Goal: Transaction & Acquisition: Download file/media

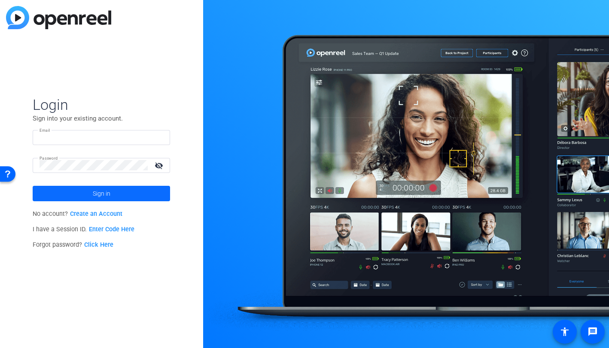
type input "[EMAIL_ADDRESS][DOMAIN_NAME]"
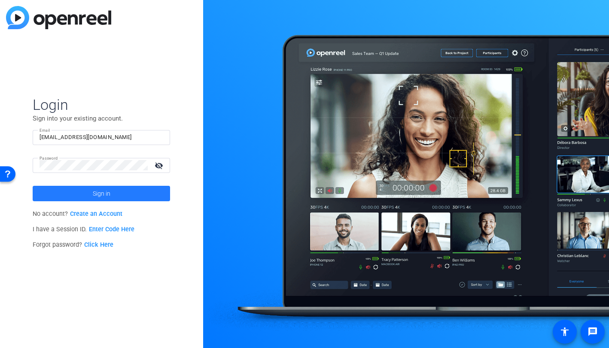
click at [102, 193] on span "Sign in" at bounding box center [102, 193] width 18 height 21
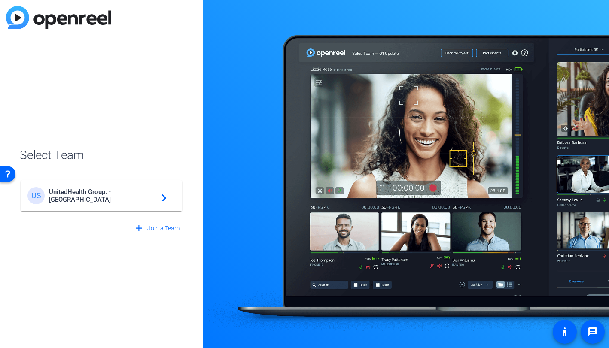
click at [141, 199] on span "UnitedHealth Group. - [GEOGRAPHIC_DATA]" at bounding box center [102, 195] width 107 height 15
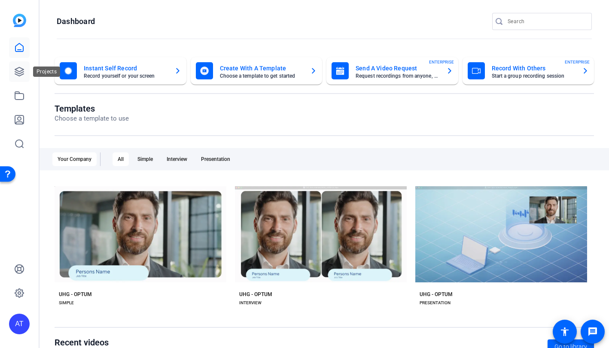
click at [19, 65] on link at bounding box center [19, 71] width 21 height 21
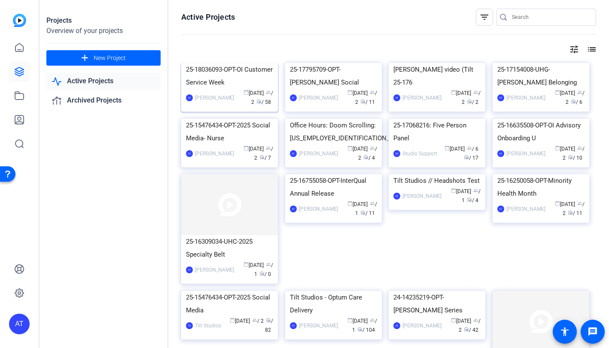
click at [212, 89] on div "25-18036093-OPT-OI Customer Service Week" at bounding box center [229, 76] width 87 height 26
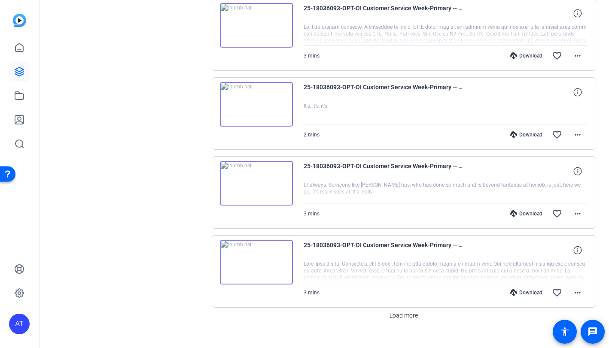
scroll to position [674, 0]
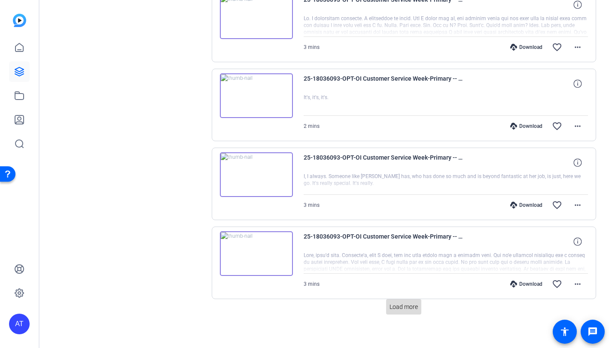
click at [397, 303] on span "Load more" at bounding box center [404, 307] width 28 height 9
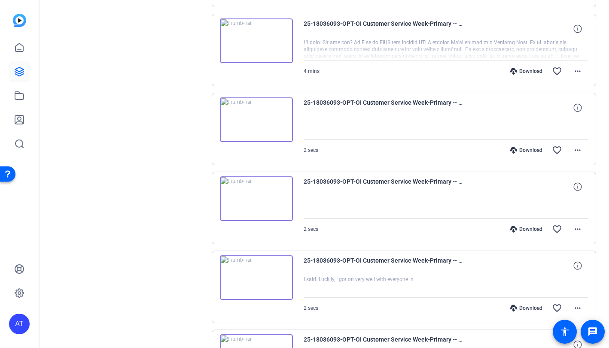
scroll to position [1460, 0]
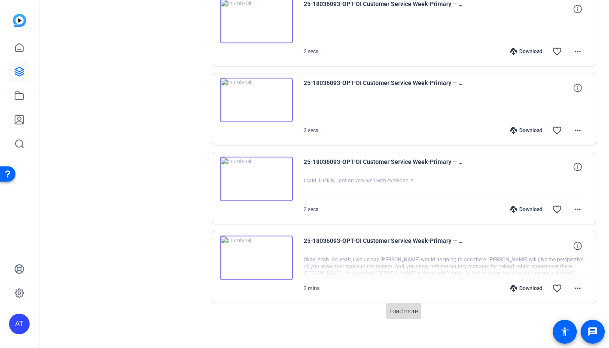
click at [413, 307] on span "Load more" at bounding box center [404, 311] width 28 height 9
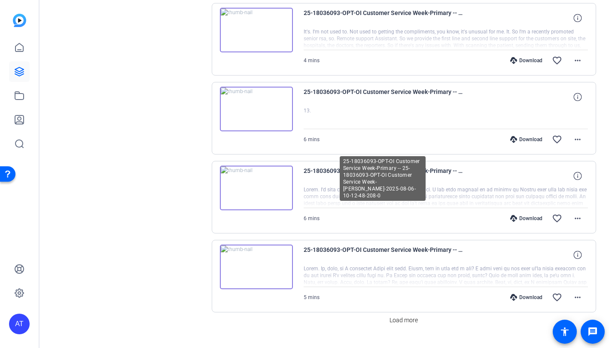
scroll to position [2246, 0]
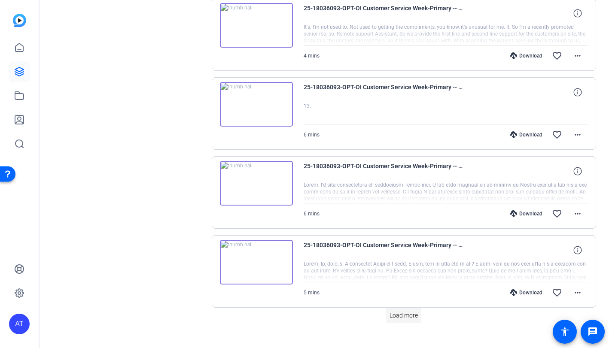
click at [400, 311] on span "Load more" at bounding box center [404, 315] width 28 height 9
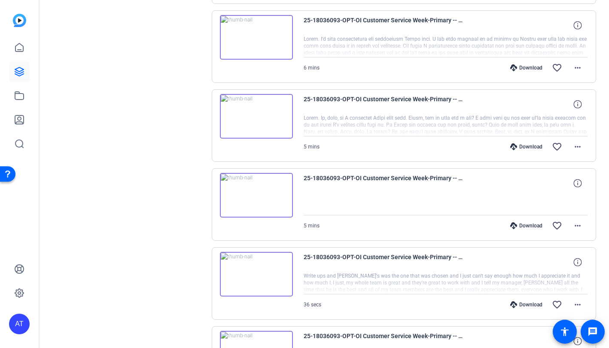
scroll to position [2461, 0]
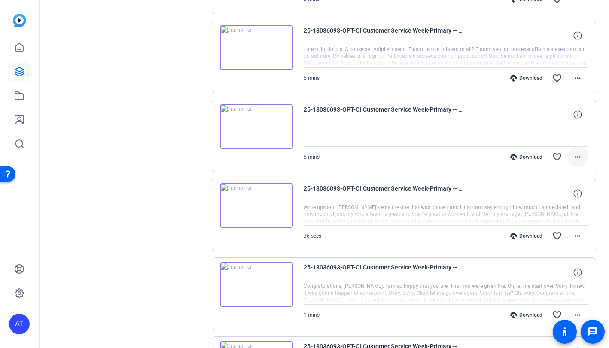
click at [574, 152] on mat-icon "more_horiz" at bounding box center [578, 157] width 10 height 10
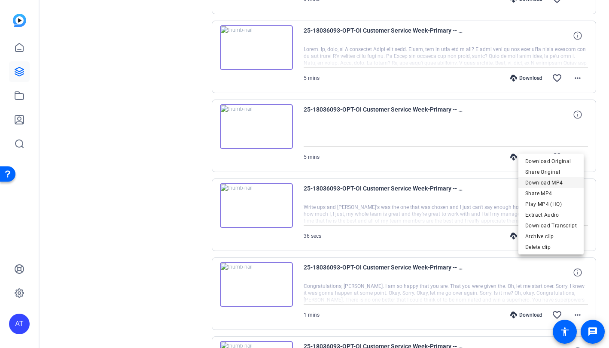
click at [562, 183] on span "Download MP4" at bounding box center [551, 183] width 52 height 10
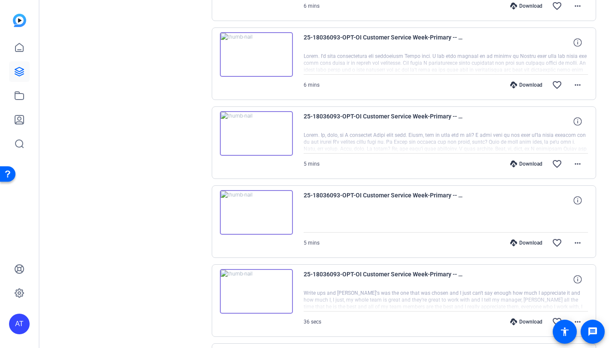
scroll to position [2332, 0]
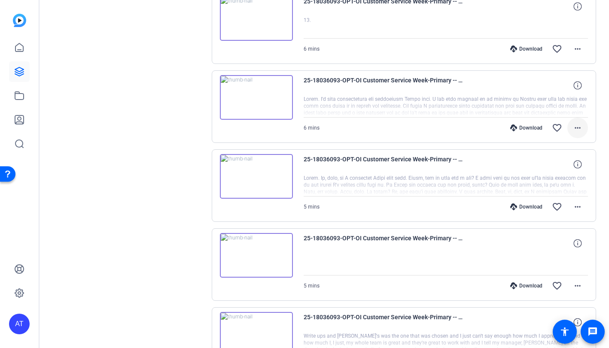
click at [574, 123] on mat-icon "more_horiz" at bounding box center [578, 128] width 10 height 10
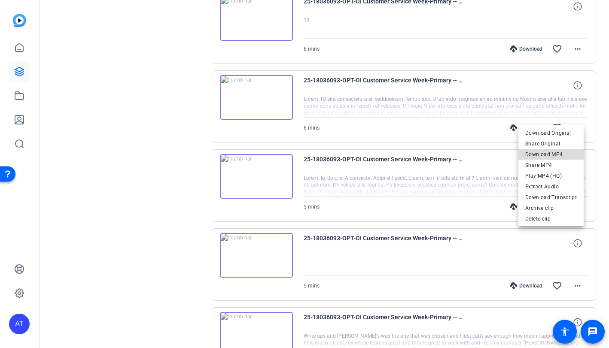
click at [565, 156] on span "Download MP4" at bounding box center [551, 155] width 52 height 10
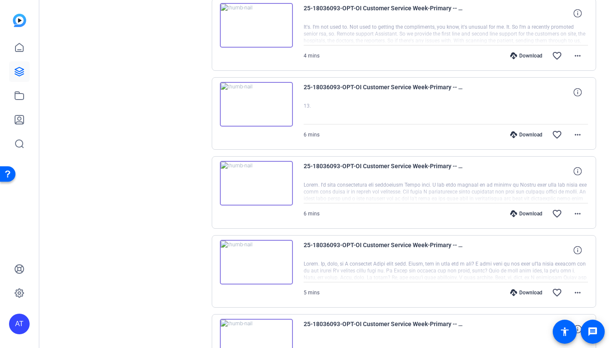
scroll to position [2203, 0]
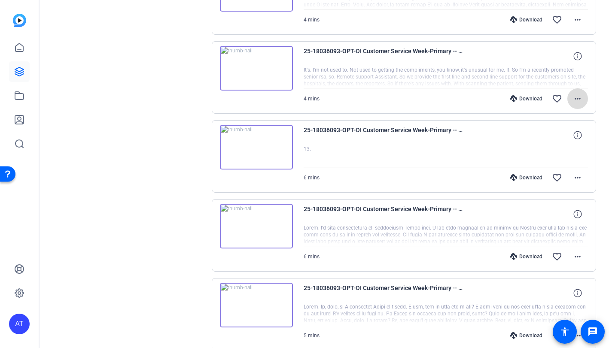
click at [573, 94] on mat-icon "more_horiz" at bounding box center [578, 99] width 10 height 10
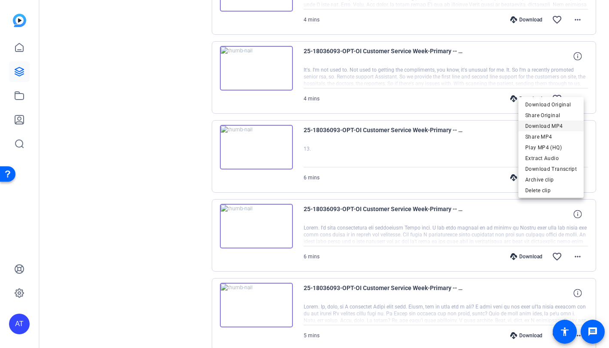
click at [550, 125] on span "Download MP4" at bounding box center [551, 126] width 52 height 10
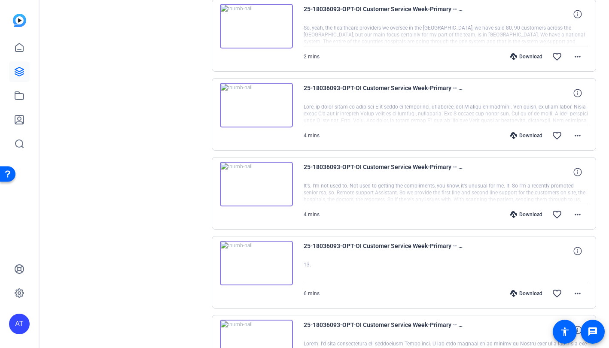
scroll to position [2074, 0]
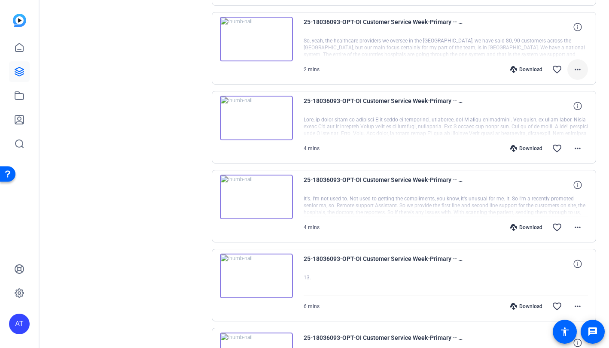
click at [577, 64] on mat-icon "more_horiz" at bounding box center [578, 69] width 10 height 10
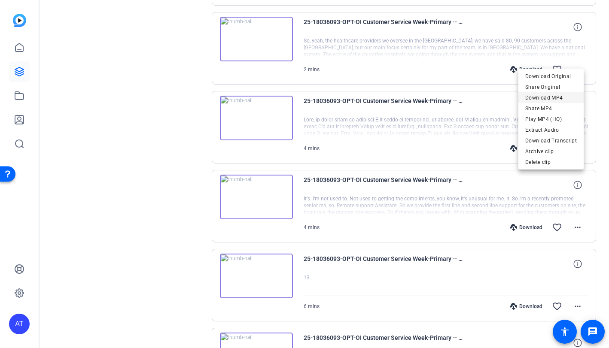
click at [549, 98] on span "Download MP4" at bounding box center [551, 98] width 52 height 10
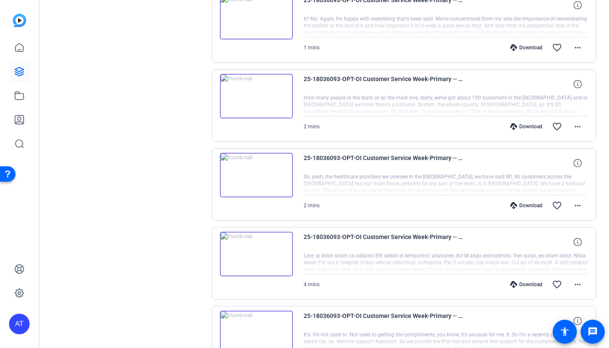
scroll to position [1902, 0]
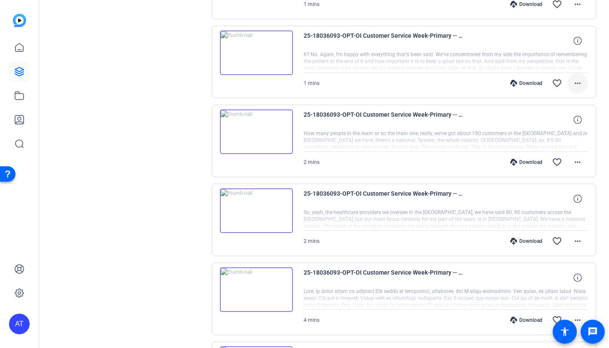
click at [573, 78] on mat-icon "more_horiz" at bounding box center [578, 83] width 10 height 10
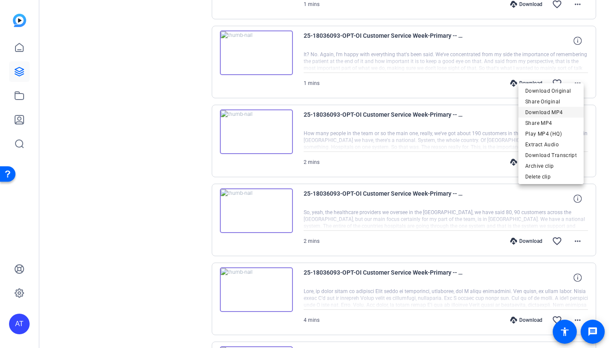
click at [563, 111] on span "Download MP4" at bounding box center [551, 112] width 52 height 10
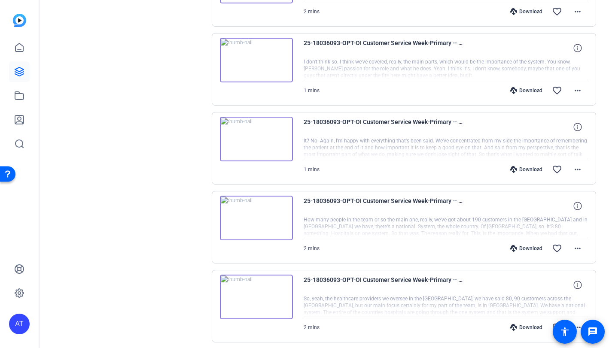
scroll to position [1773, 0]
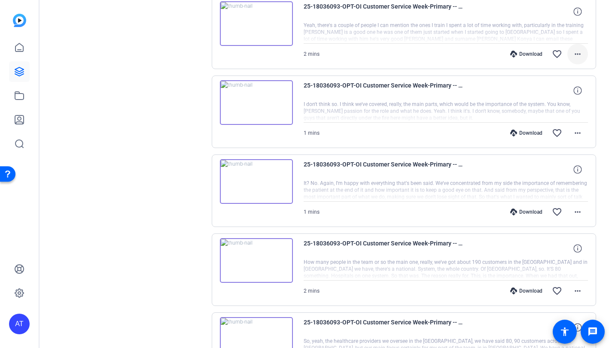
click at [574, 49] on mat-icon "more_horiz" at bounding box center [578, 54] width 10 height 10
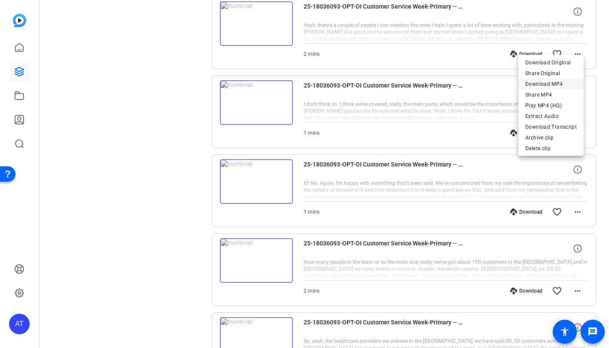
click at [558, 83] on span "Download MP4" at bounding box center [551, 84] width 52 height 10
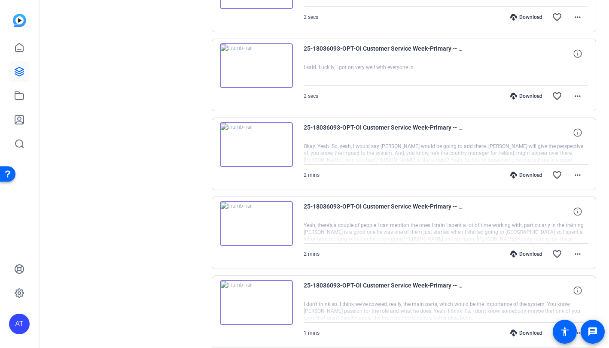
scroll to position [1559, 0]
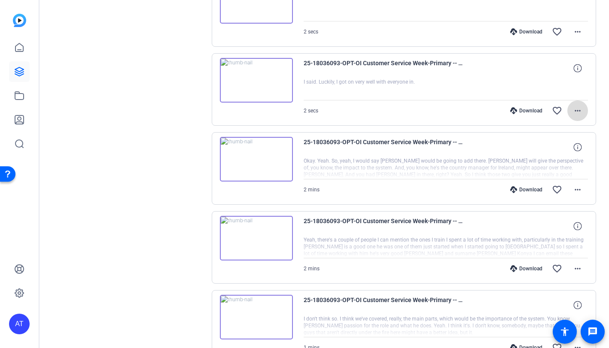
click at [577, 106] on mat-icon "more_horiz" at bounding box center [578, 111] width 10 height 10
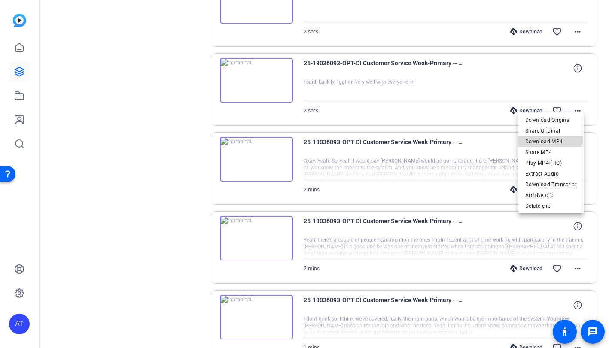
click at [547, 142] on span "Download MP4" at bounding box center [551, 142] width 52 height 10
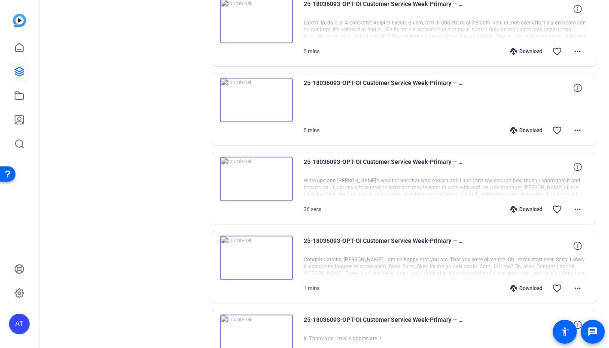
scroll to position [2418, 0]
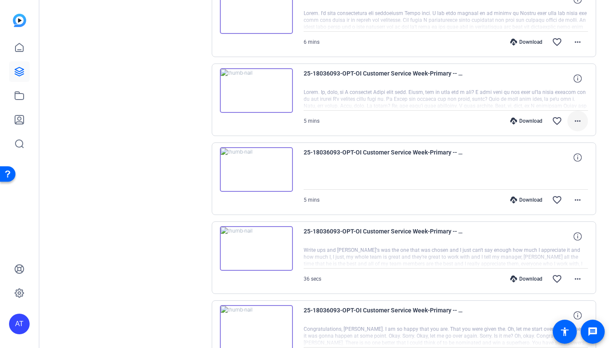
click at [574, 116] on mat-icon "more_horiz" at bounding box center [578, 121] width 10 height 10
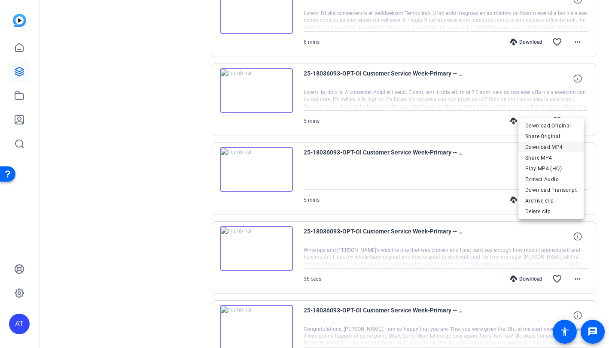
click at [557, 145] on span "Download MP4" at bounding box center [551, 147] width 52 height 10
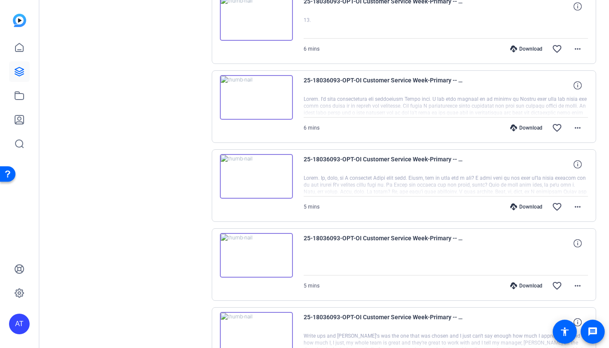
scroll to position [2289, 0]
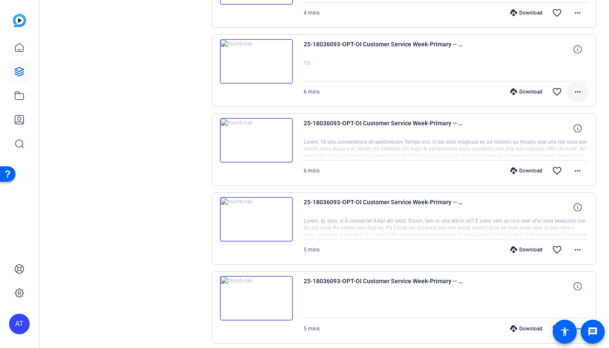
click at [573, 87] on mat-icon "more_horiz" at bounding box center [578, 92] width 10 height 10
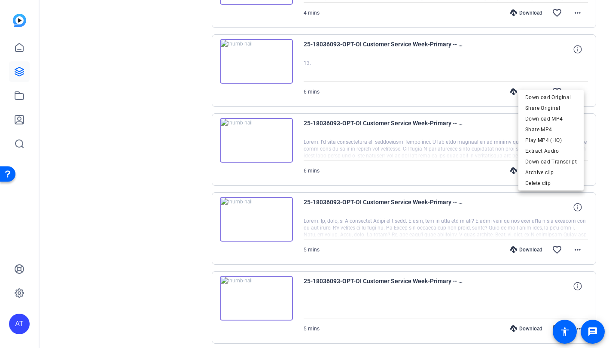
click at [602, 120] on div at bounding box center [304, 174] width 609 height 348
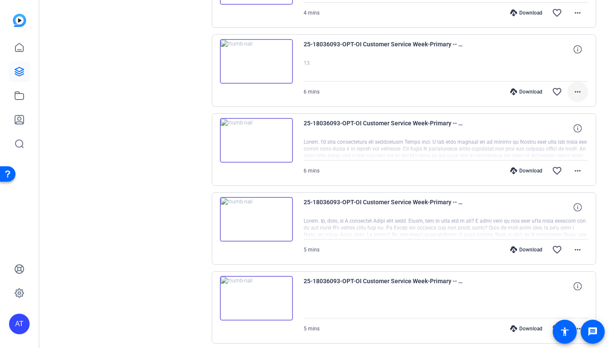
click at [573, 87] on mat-icon "more_horiz" at bounding box center [578, 92] width 10 height 10
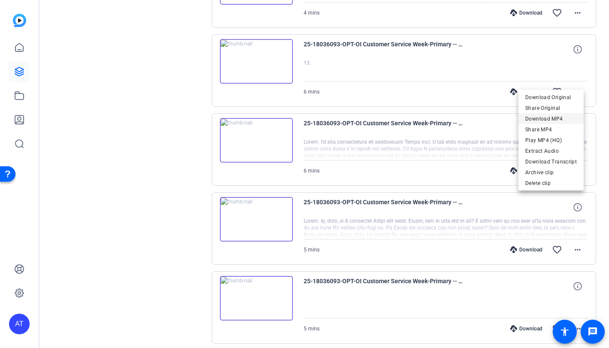
click at [557, 120] on span "Download MP4" at bounding box center [551, 119] width 52 height 10
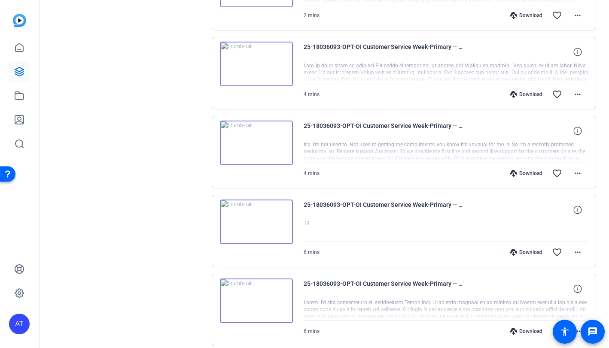
scroll to position [2117, 0]
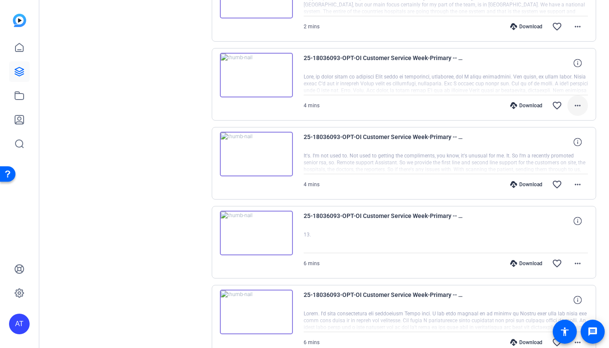
click at [575, 101] on mat-icon "more_horiz" at bounding box center [578, 106] width 10 height 10
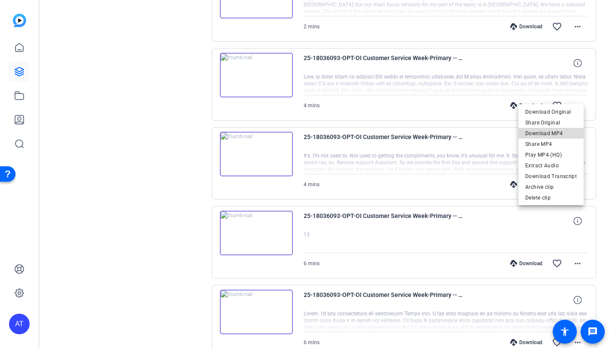
click at [565, 133] on span "Download MP4" at bounding box center [551, 133] width 52 height 10
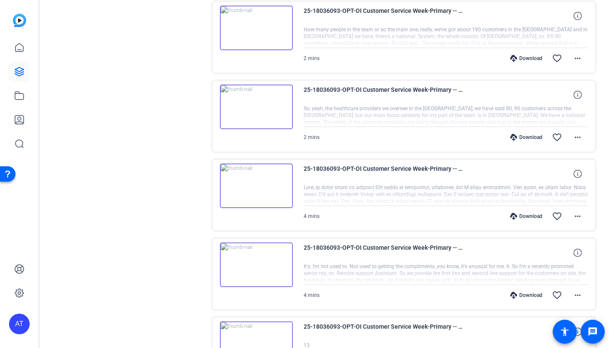
scroll to position [1988, 0]
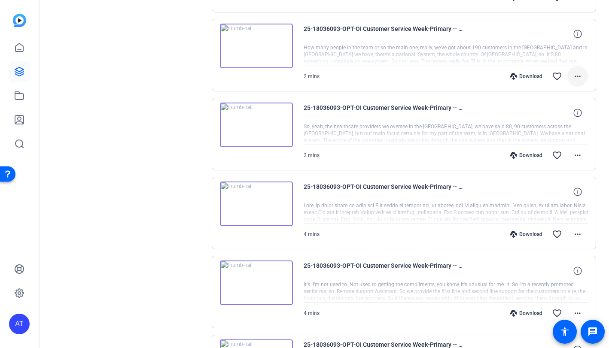
click at [573, 71] on mat-icon "more_horiz" at bounding box center [578, 76] width 10 height 10
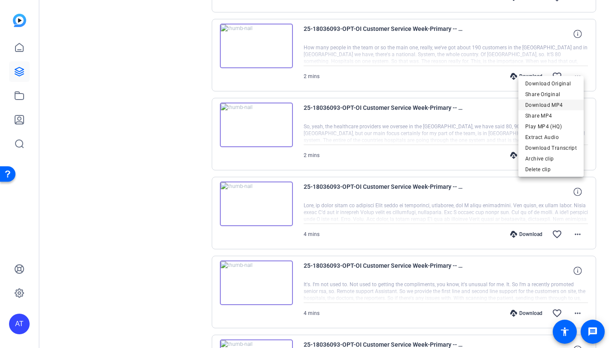
click at [547, 105] on span "Download MP4" at bounding box center [551, 105] width 52 height 10
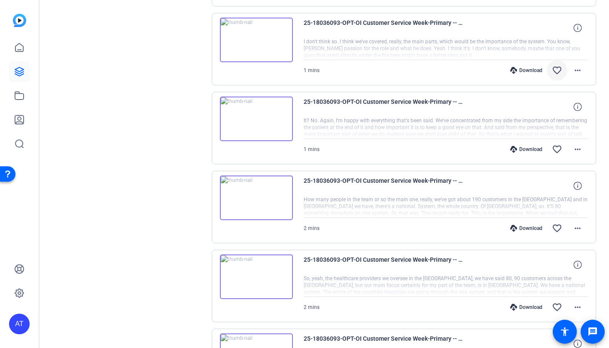
scroll to position [1816, 0]
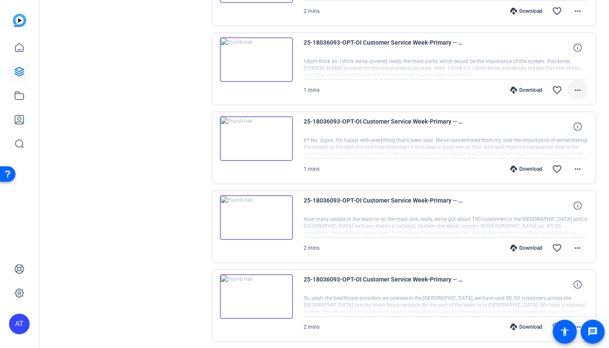
click at [573, 85] on mat-icon "more_horiz" at bounding box center [578, 90] width 10 height 10
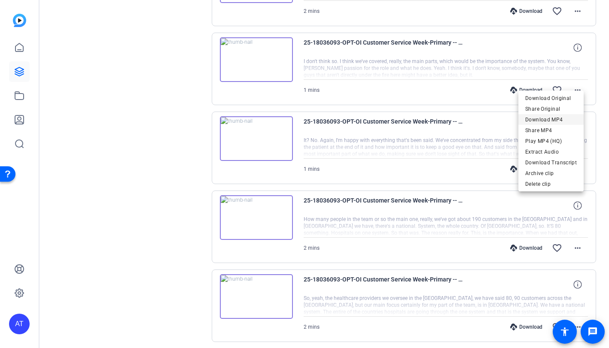
click at [552, 117] on span "Download MP4" at bounding box center [551, 120] width 52 height 10
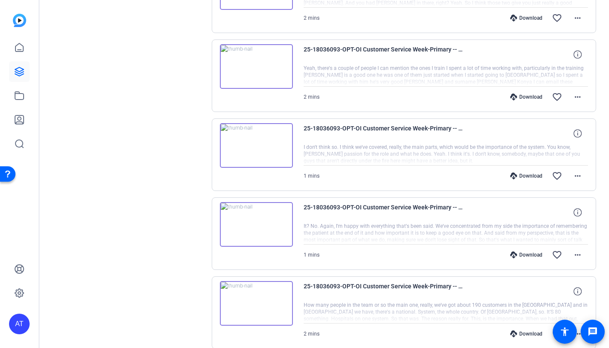
scroll to position [1687, 0]
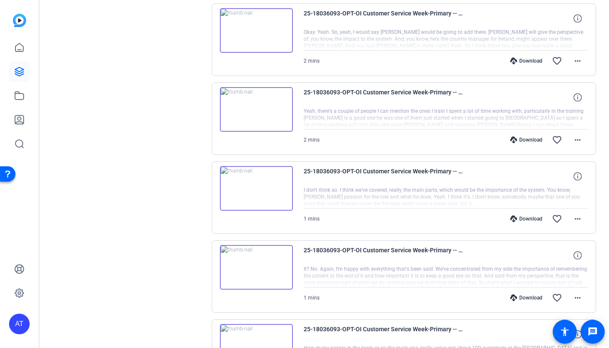
click at [366, 56] on div "2 mins Download favorite_border more_horiz" at bounding box center [446, 61] width 285 height 21
click at [574, 56] on mat-icon "more_horiz" at bounding box center [578, 61] width 10 height 10
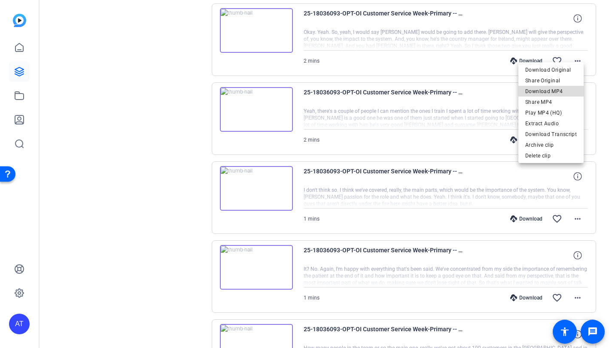
click at [557, 90] on span "Download MP4" at bounding box center [551, 91] width 52 height 10
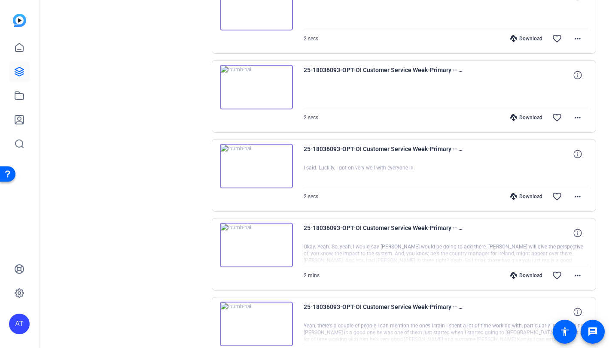
scroll to position [1430, 0]
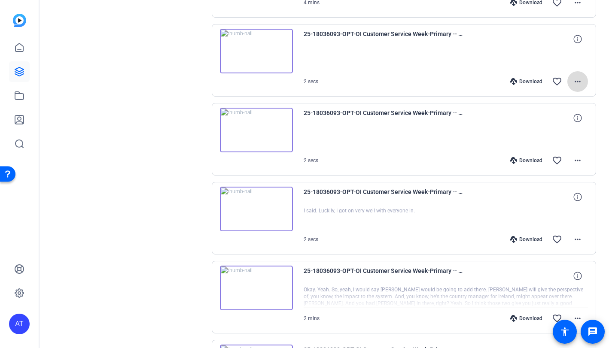
click at [574, 76] on mat-icon "more_horiz" at bounding box center [578, 81] width 10 height 10
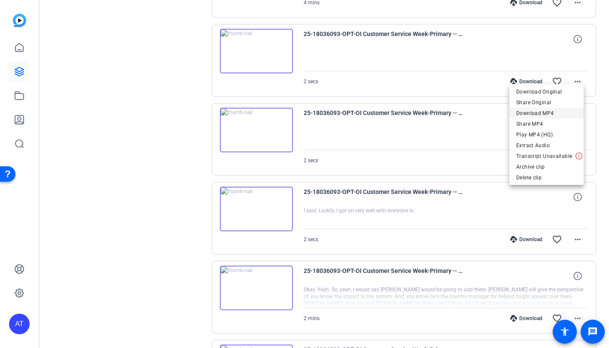
click at [551, 113] on span "Download MP4" at bounding box center [546, 113] width 61 height 10
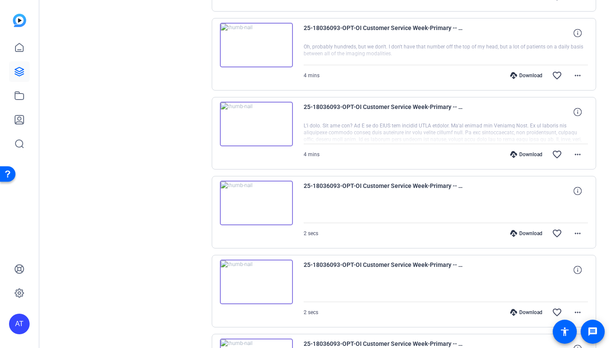
scroll to position [1258, 0]
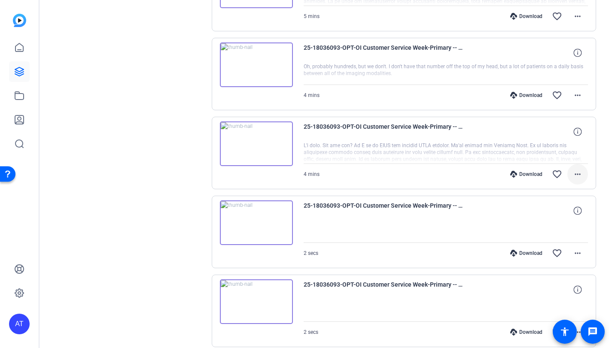
click at [573, 169] on mat-icon "more_horiz" at bounding box center [578, 174] width 10 height 10
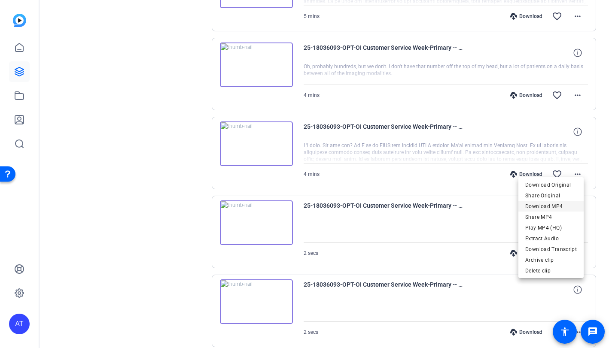
click at [553, 208] on span "Download MP4" at bounding box center [551, 206] width 52 height 10
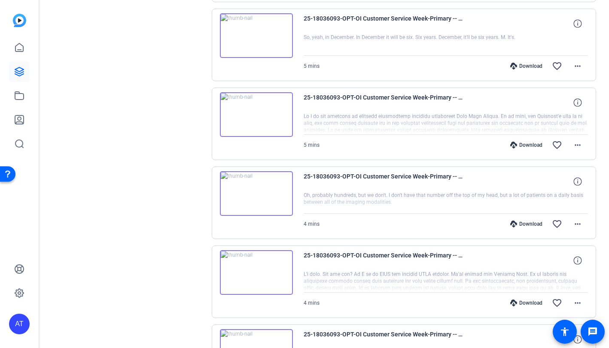
scroll to position [1086, 0]
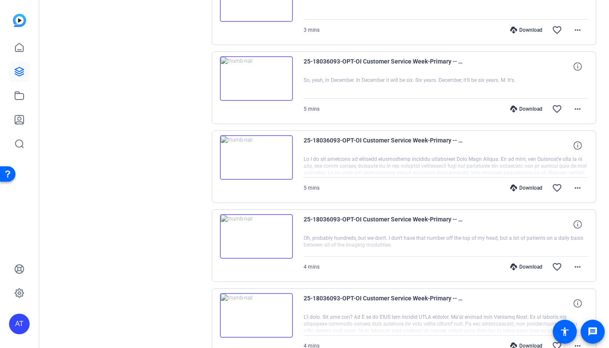
click at [352, 102] on div "5 mins Download favorite_border more_horiz" at bounding box center [446, 109] width 285 height 21
click at [577, 104] on mat-icon "more_horiz" at bounding box center [578, 109] width 10 height 10
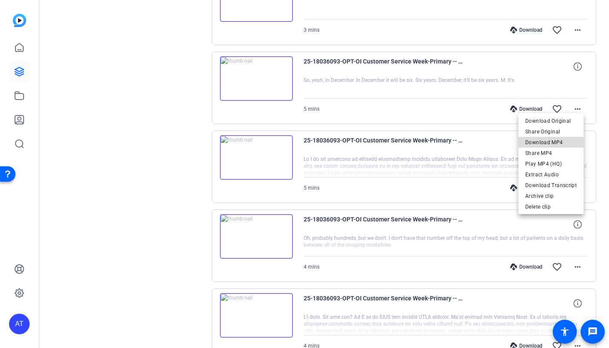
click at [555, 144] on span "Download MP4" at bounding box center [551, 142] width 52 height 10
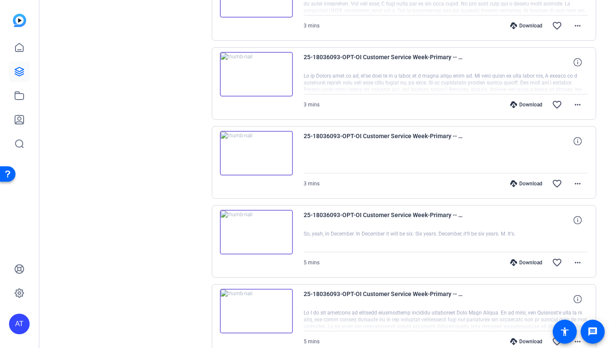
scroll to position [914, 0]
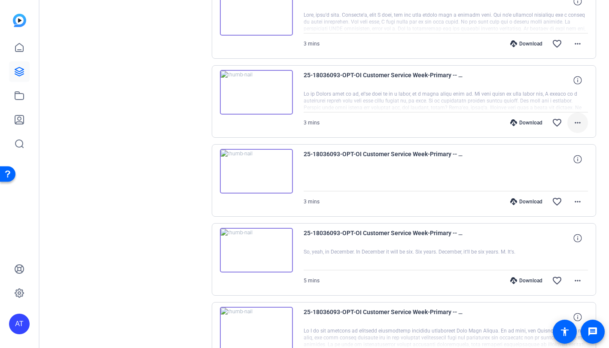
click at [575, 120] on mat-icon "more_horiz" at bounding box center [578, 123] width 10 height 10
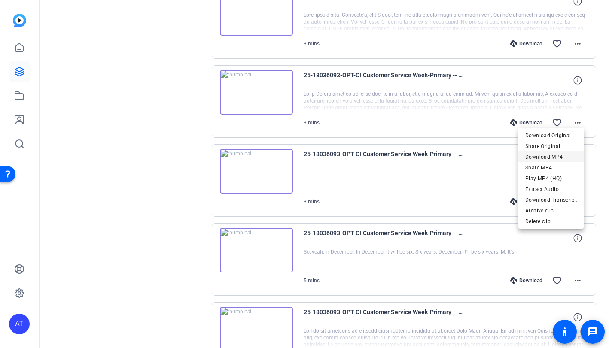
click at [554, 158] on span "Download MP4" at bounding box center [551, 157] width 52 height 10
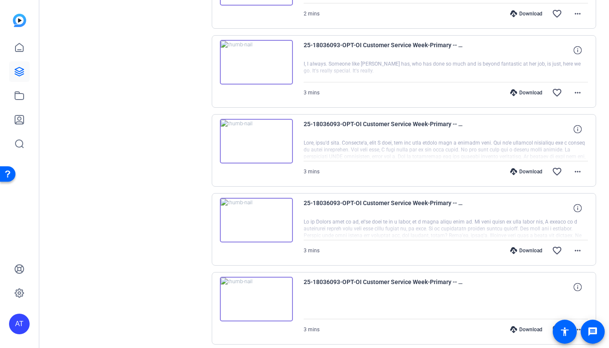
scroll to position [785, 0]
click at [576, 92] on mat-icon "more_horiz" at bounding box center [578, 93] width 10 height 10
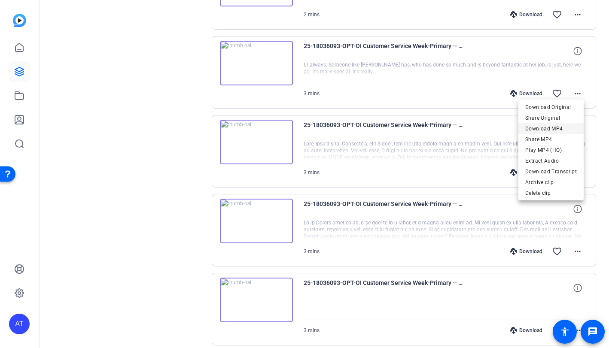
click at [559, 125] on span "Download MP4" at bounding box center [551, 129] width 52 height 10
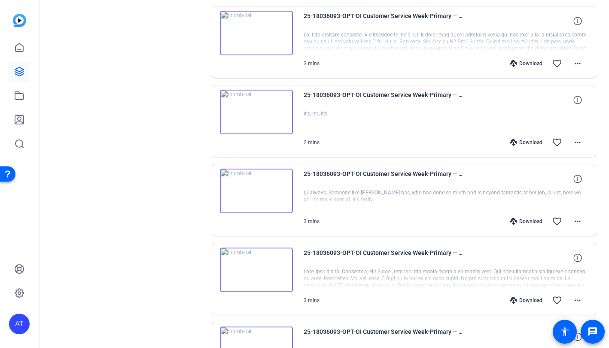
scroll to position [656, 0]
click at [573, 63] on mat-icon "more_horiz" at bounding box center [578, 64] width 10 height 10
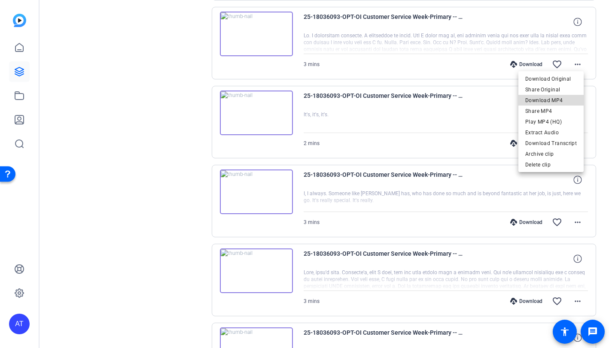
click at [559, 98] on span "Download MP4" at bounding box center [551, 100] width 52 height 10
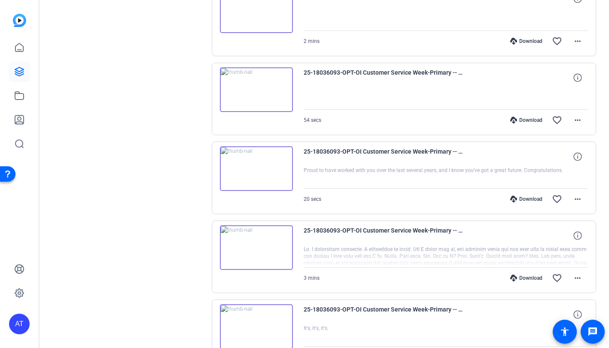
scroll to position [442, 0]
click at [573, 121] on mat-icon "more_horiz" at bounding box center [578, 121] width 10 height 10
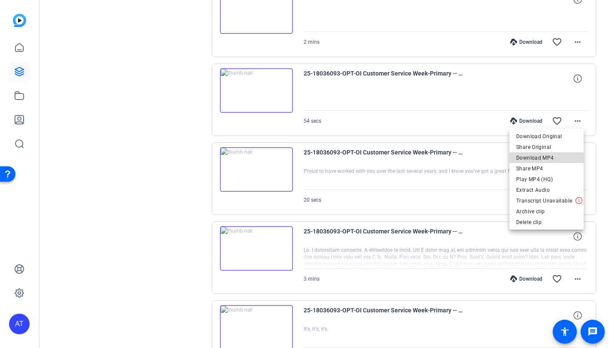
click at [552, 155] on span "Download MP4" at bounding box center [546, 158] width 61 height 10
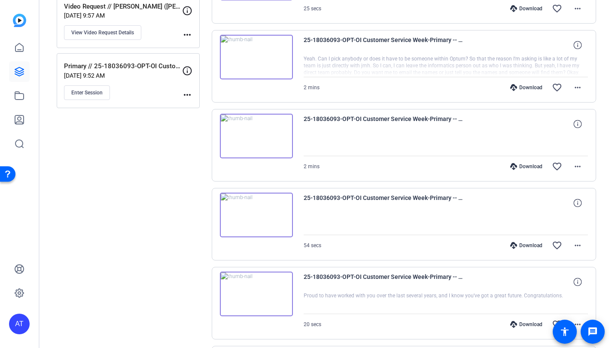
scroll to position [313, 0]
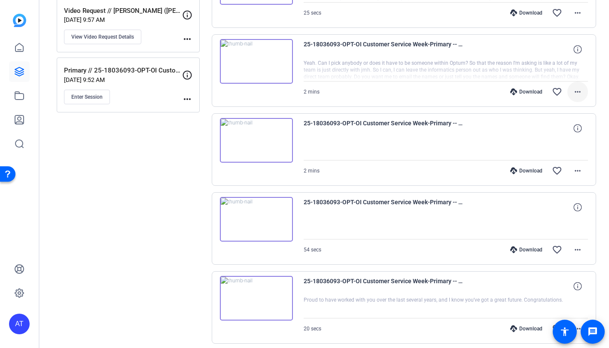
click at [583, 94] on span at bounding box center [578, 92] width 21 height 21
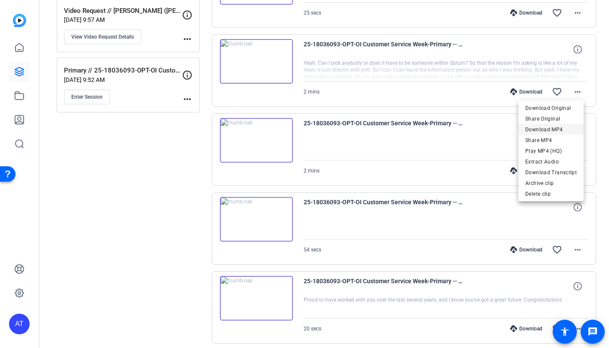
click at [555, 131] on span "Download MP4" at bounding box center [551, 130] width 52 height 10
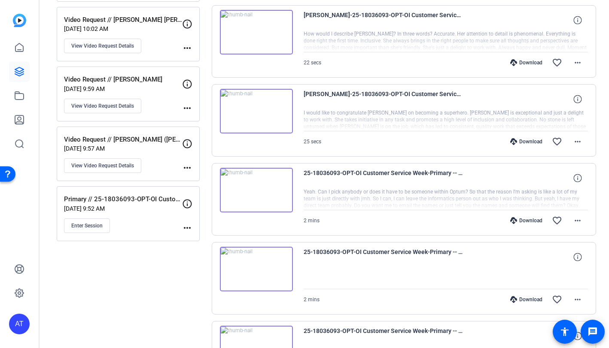
scroll to position [227, 0]
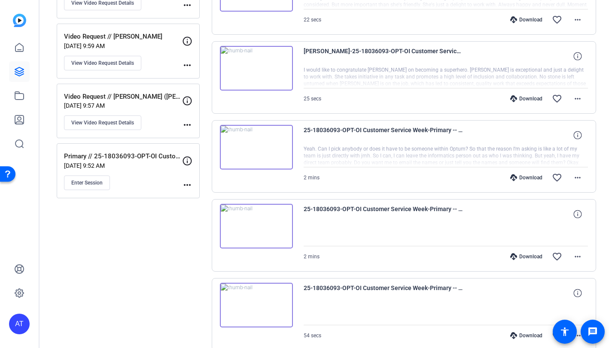
click at [367, 184] on div "2 mins Download favorite_border more_horiz" at bounding box center [446, 178] width 285 height 21
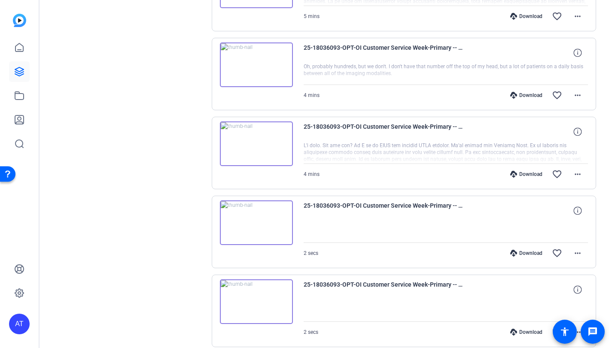
scroll to position [1172, 0]
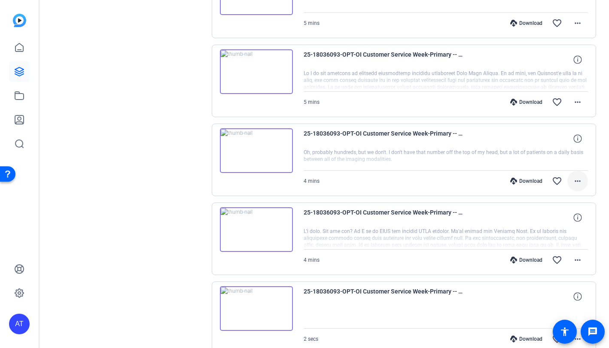
click at [578, 176] on mat-icon "more_horiz" at bounding box center [578, 181] width 10 height 10
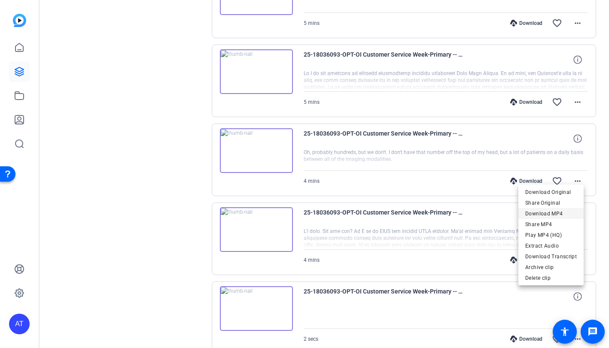
click at [560, 215] on span "Download MP4" at bounding box center [551, 214] width 52 height 10
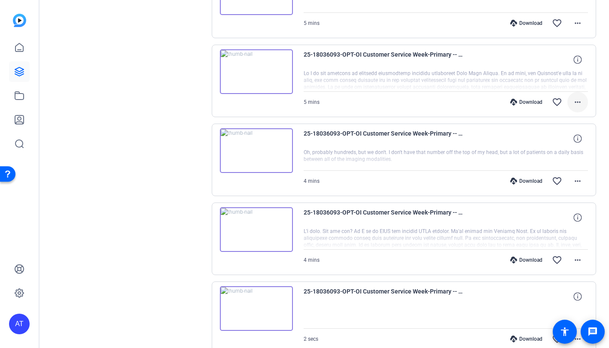
click at [573, 98] on mat-icon "more_horiz" at bounding box center [578, 102] width 10 height 10
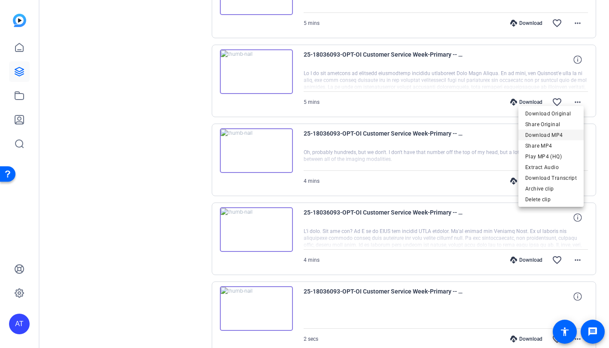
click at [561, 134] on span "Download MP4" at bounding box center [551, 135] width 52 height 10
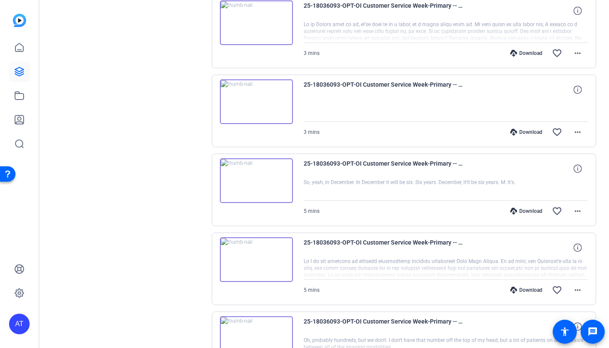
scroll to position [957, 0]
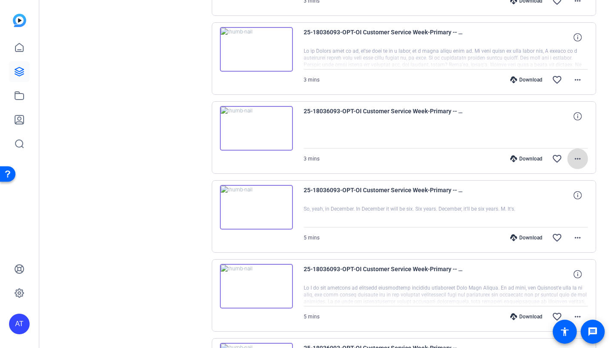
click at [573, 154] on mat-icon "more_horiz" at bounding box center [578, 159] width 10 height 10
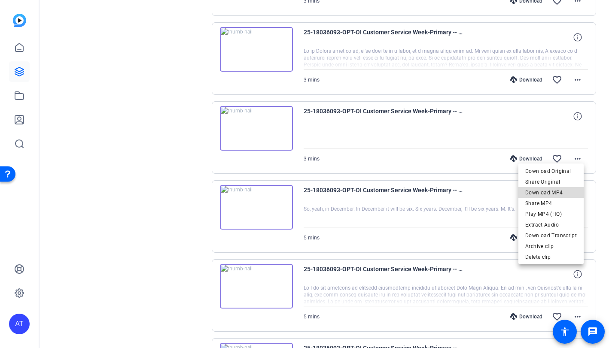
click at [559, 190] on span "Download MP4" at bounding box center [551, 193] width 52 height 10
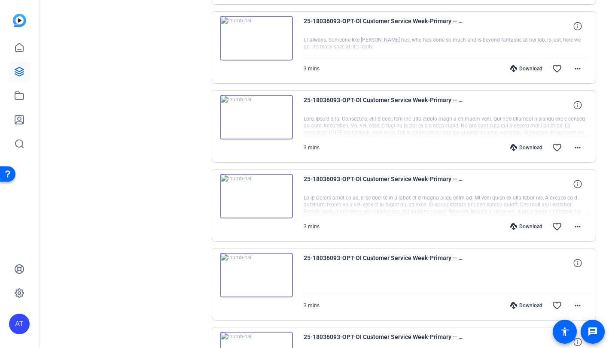
scroll to position [785, 0]
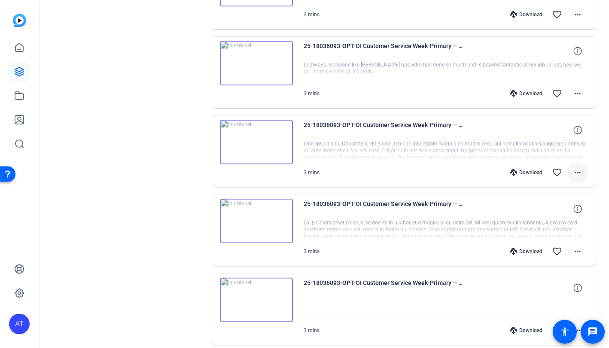
click at [573, 169] on mat-icon "more_horiz" at bounding box center [578, 173] width 10 height 10
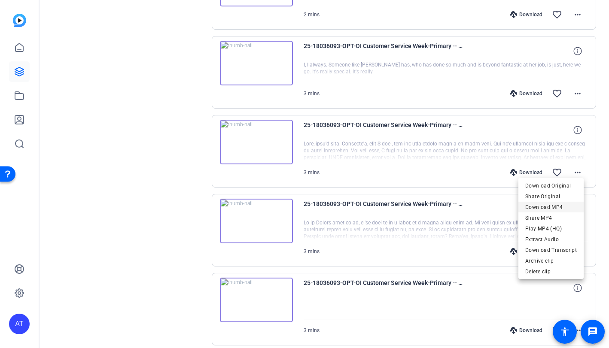
click at [548, 205] on span "Download MP4" at bounding box center [551, 207] width 52 height 10
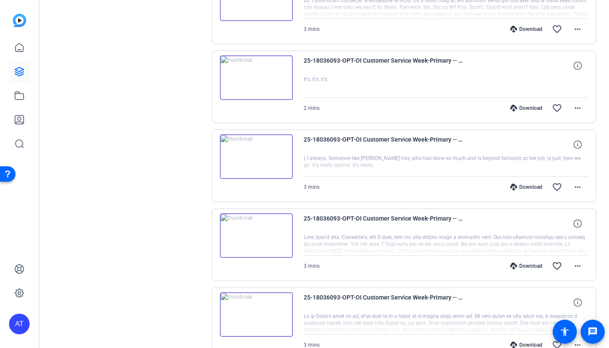
scroll to position [656, 0]
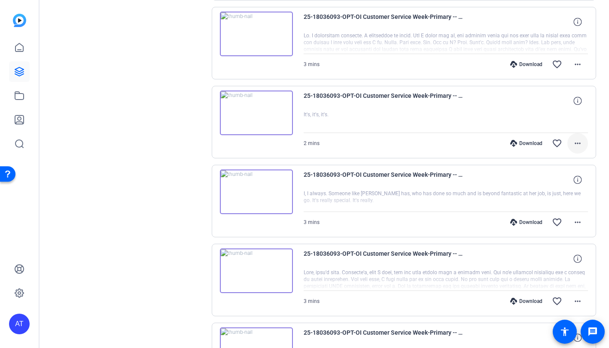
click at [574, 146] on span at bounding box center [578, 143] width 21 height 21
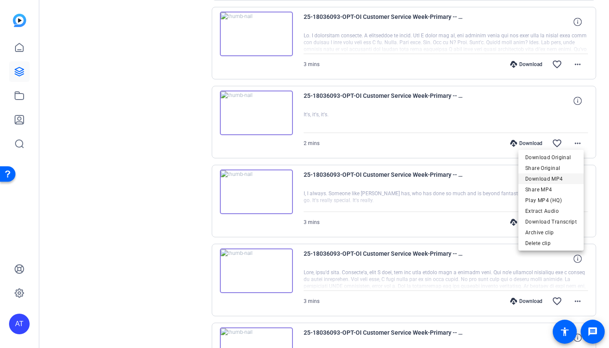
click at [561, 179] on span "Download MP4" at bounding box center [551, 179] width 52 height 10
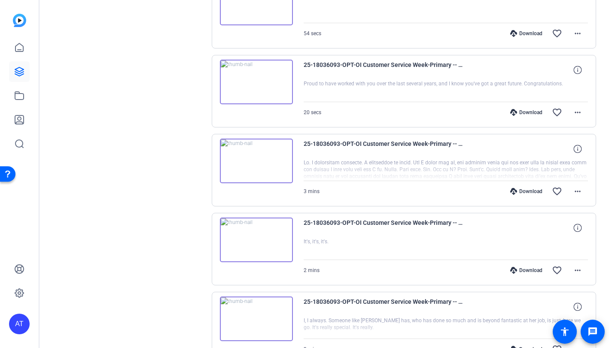
scroll to position [528, 0]
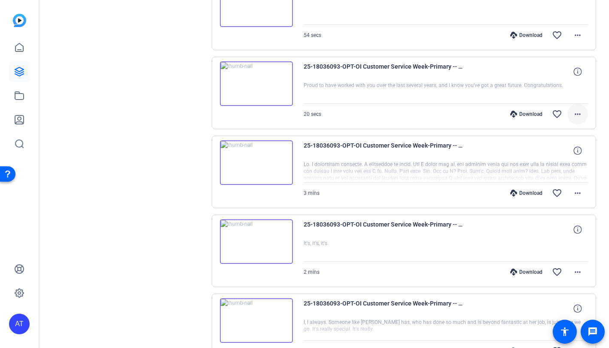
click at [575, 113] on mat-icon "more_horiz" at bounding box center [578, 114] width 10 height 10
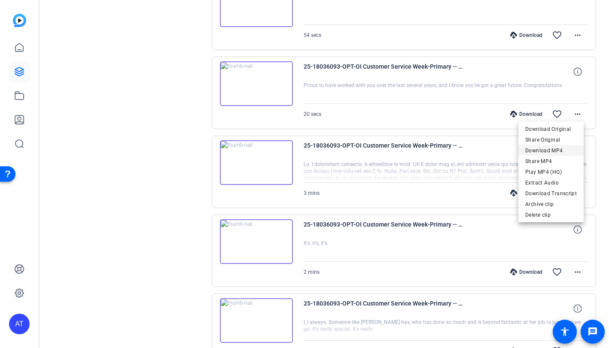
click at [562, 153] on span "Download MP4" at bounding box center [551, 151] width 52 height 10
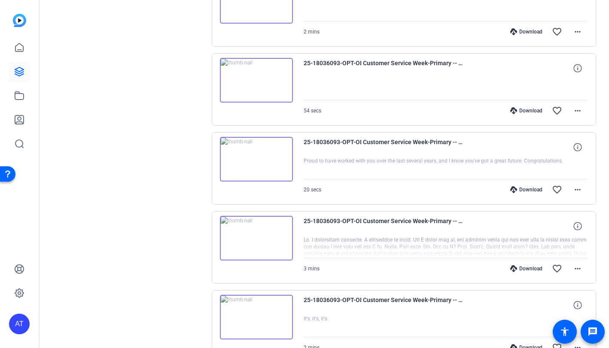
scroll to position [399, 0]
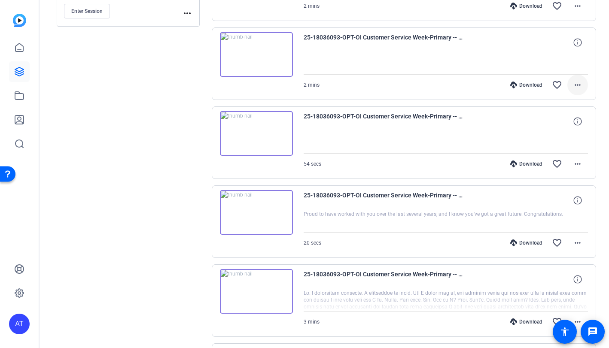
click at [577, 84] on mat-icon "more_horiz" at bounding box center [578, 85] width 10 height 10
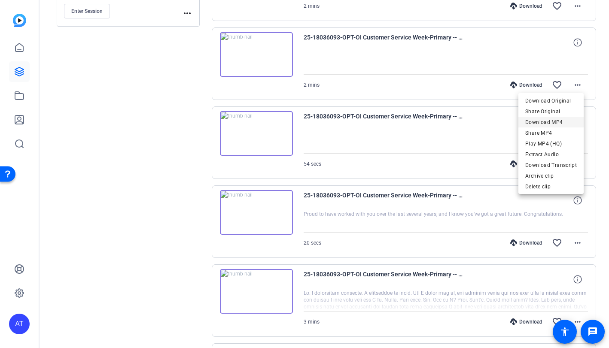
click at [558, 119] on span "Download MP4" at bounding box center [551, 122] width 52 height 10
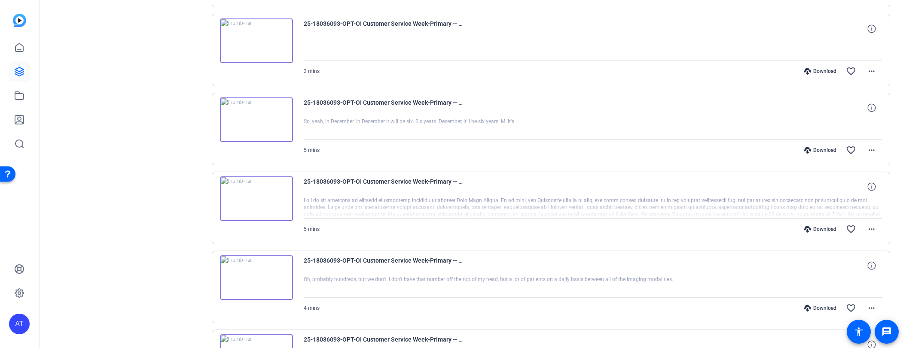
scroll to position [1086, 0]
